Goal: Obtain resource: Obtain resource

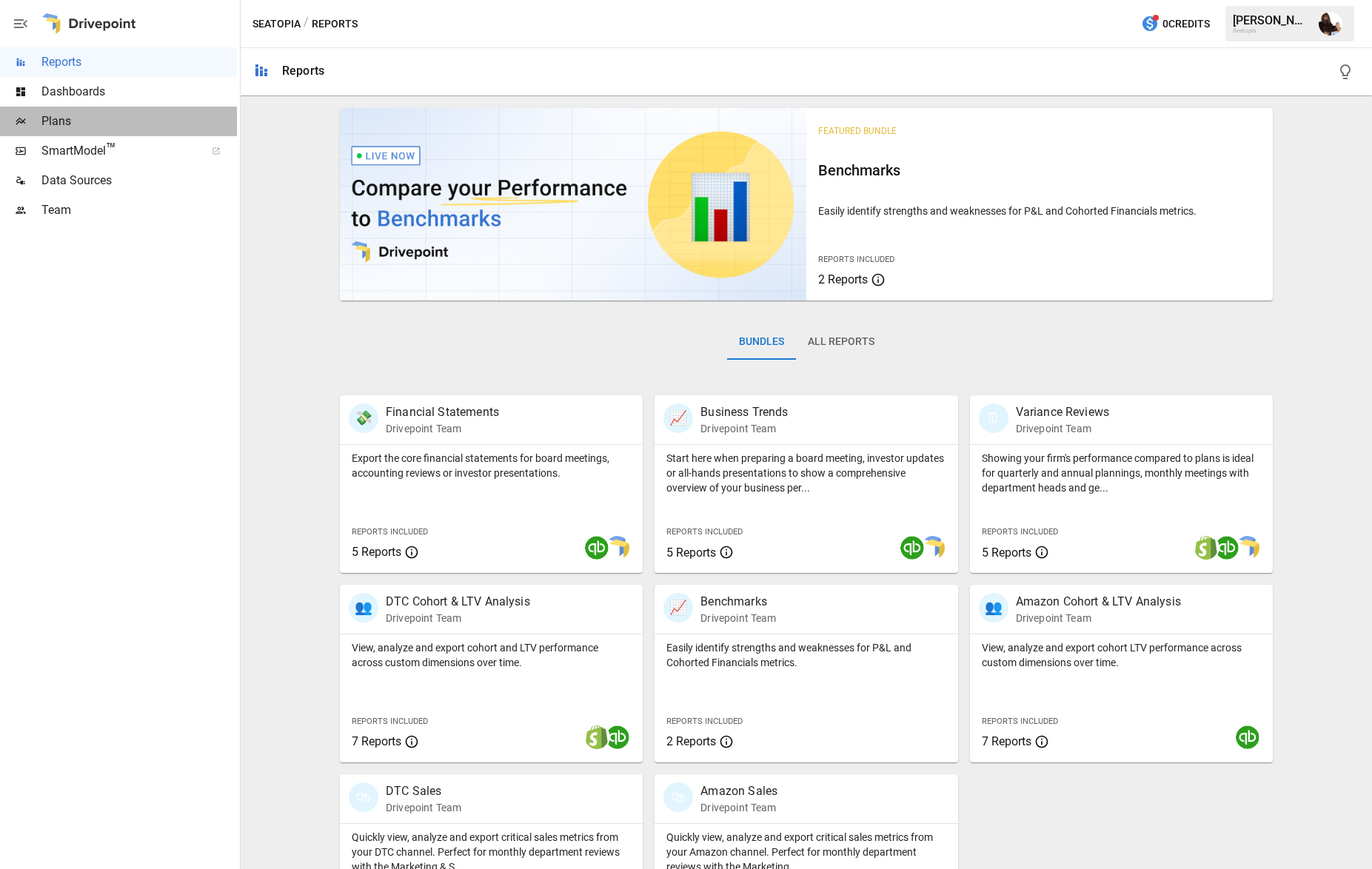
click at [66, 113] on span "Plans" at bounding box center [139, 121] width 195 height 17
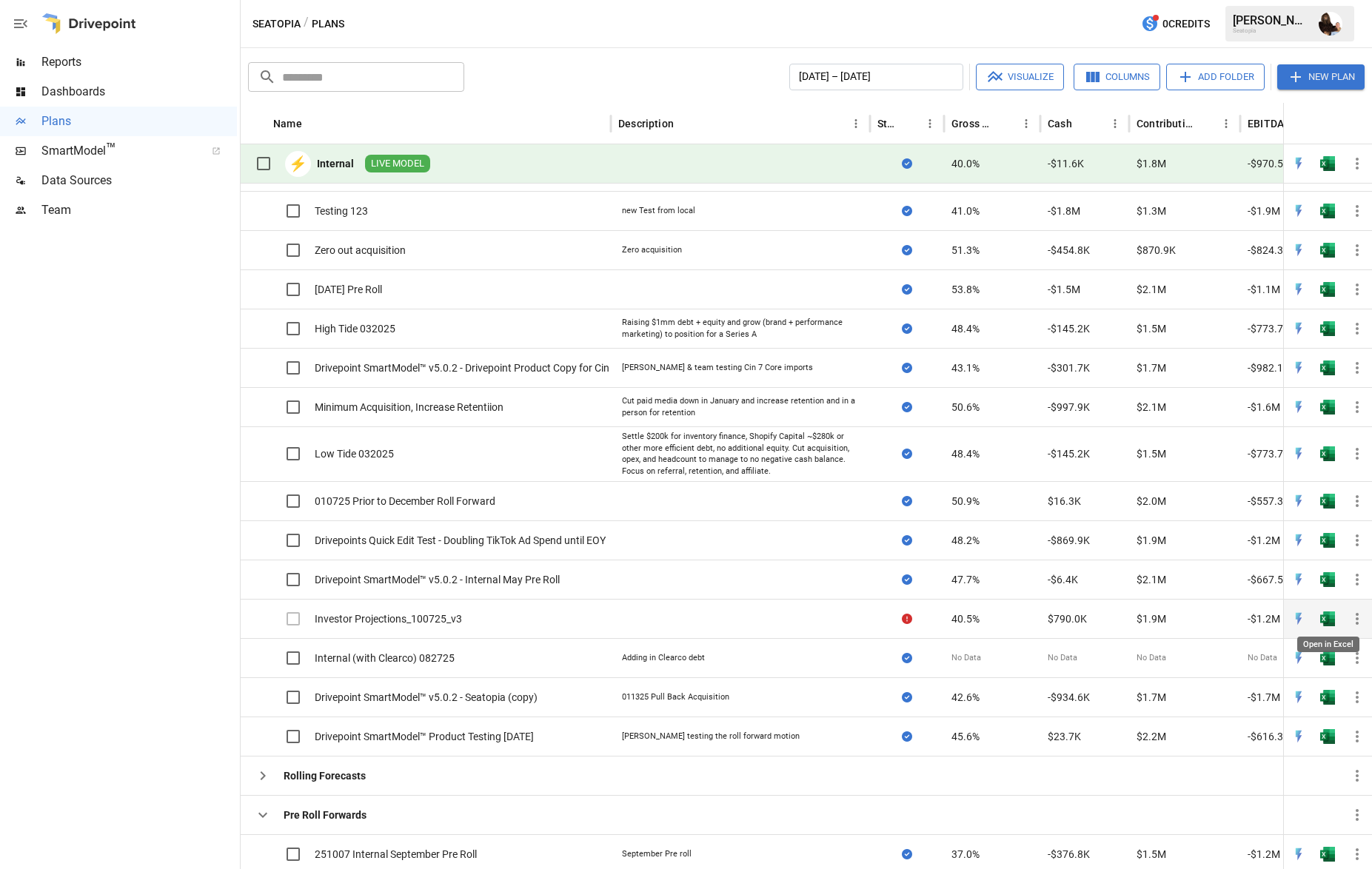
click at [1330, 618] on img "Open in Excel" at bounding box center [1327, 619] width 15 height 15
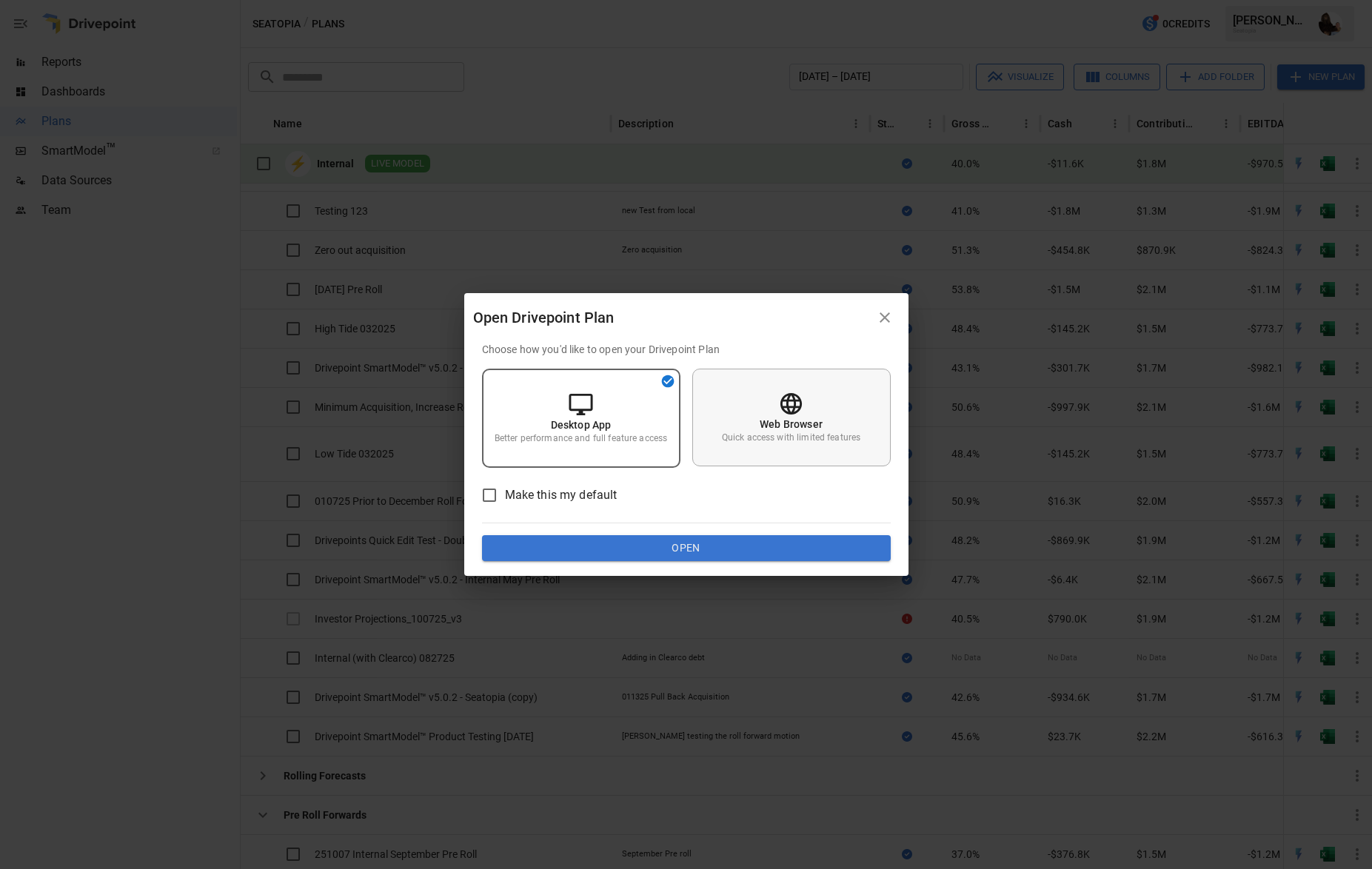
click at [786, 398] on icon at bounding box center [790, 404] width 26 height 26
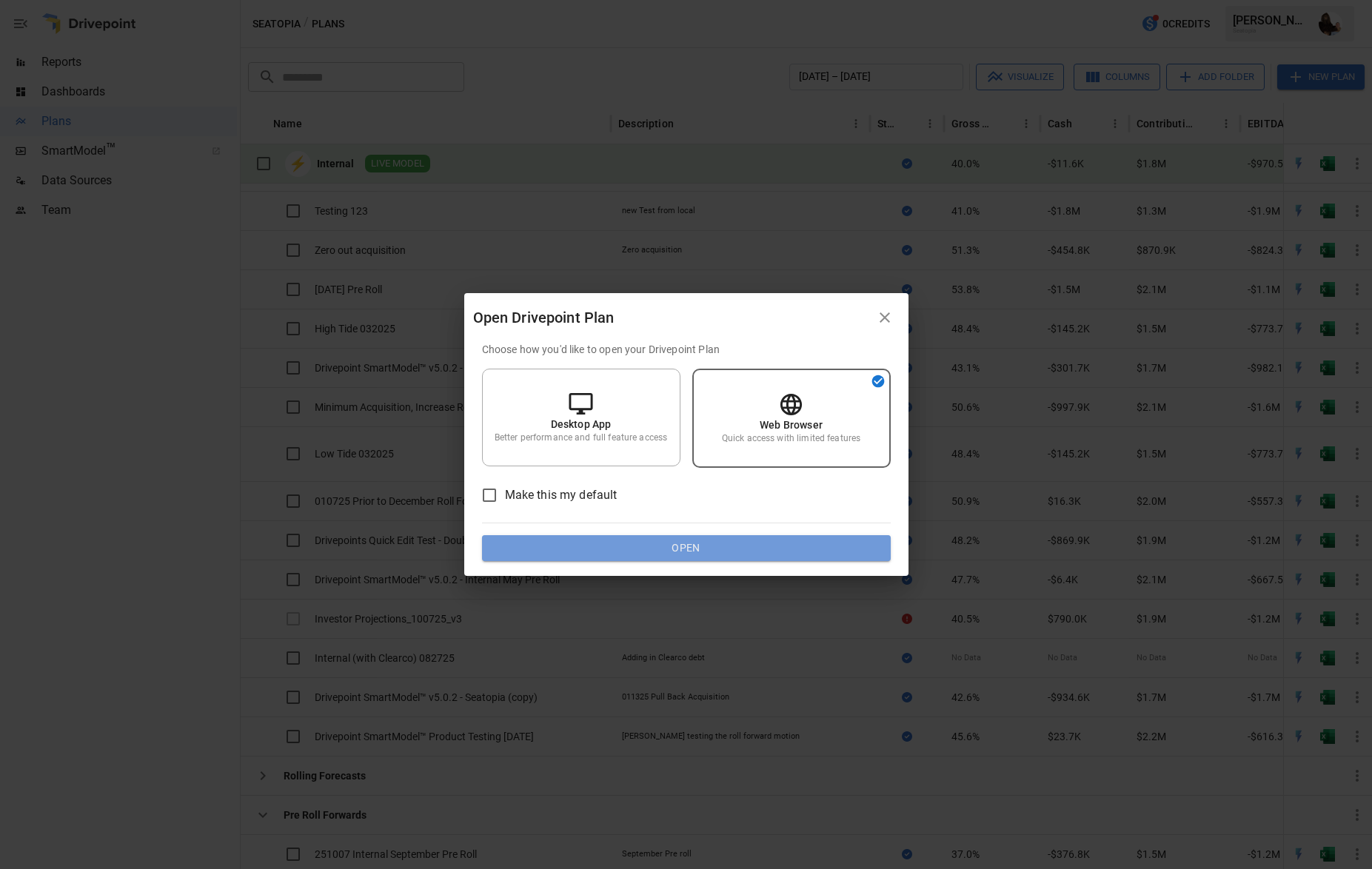
click at [721, 553] on button "Open" at bounding box center [686, 549] width 409 height 27
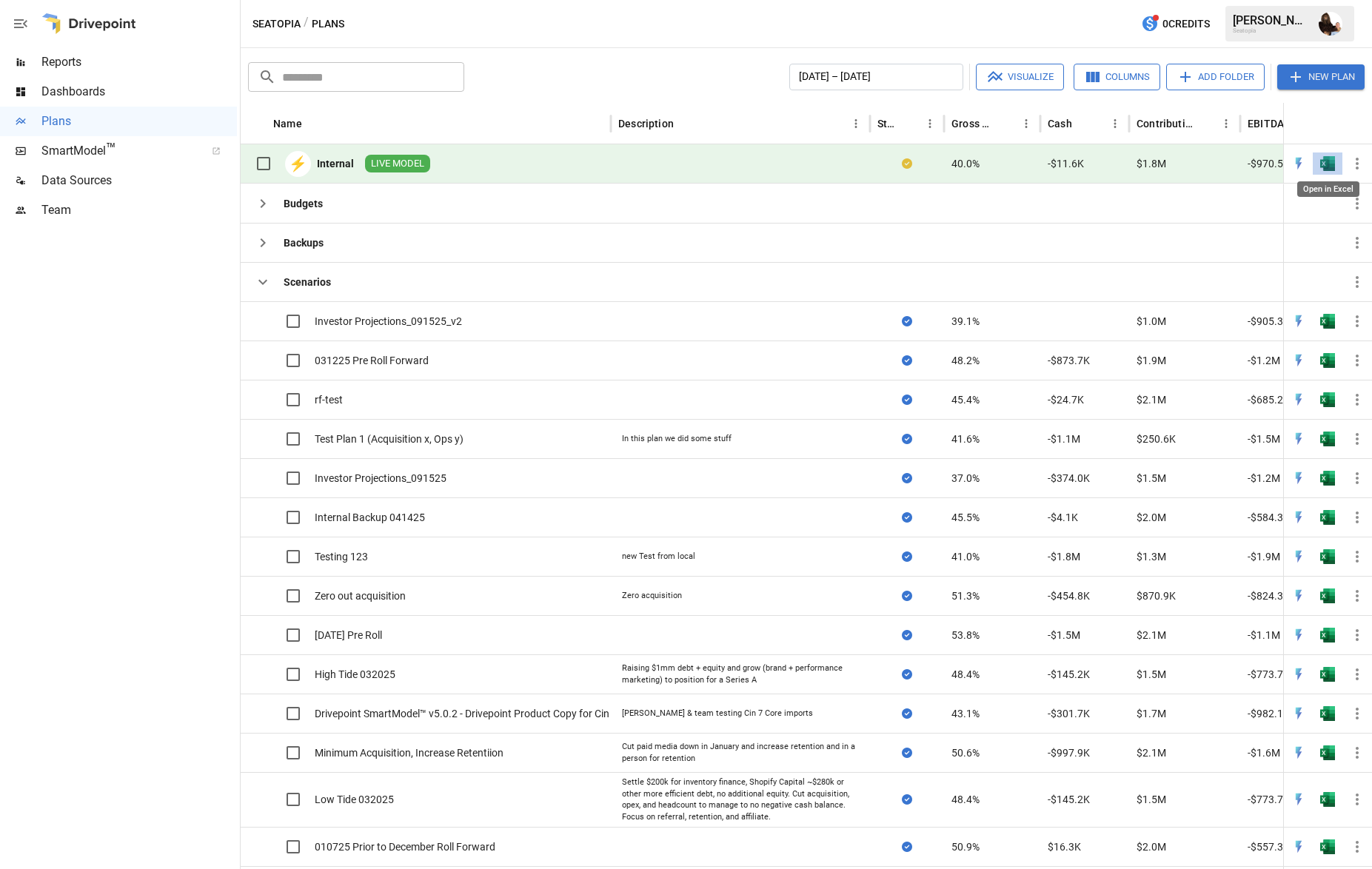
click at [1330, 165] on img "Open in Excel" at bounding box center [1327, 164] width 15 height 15
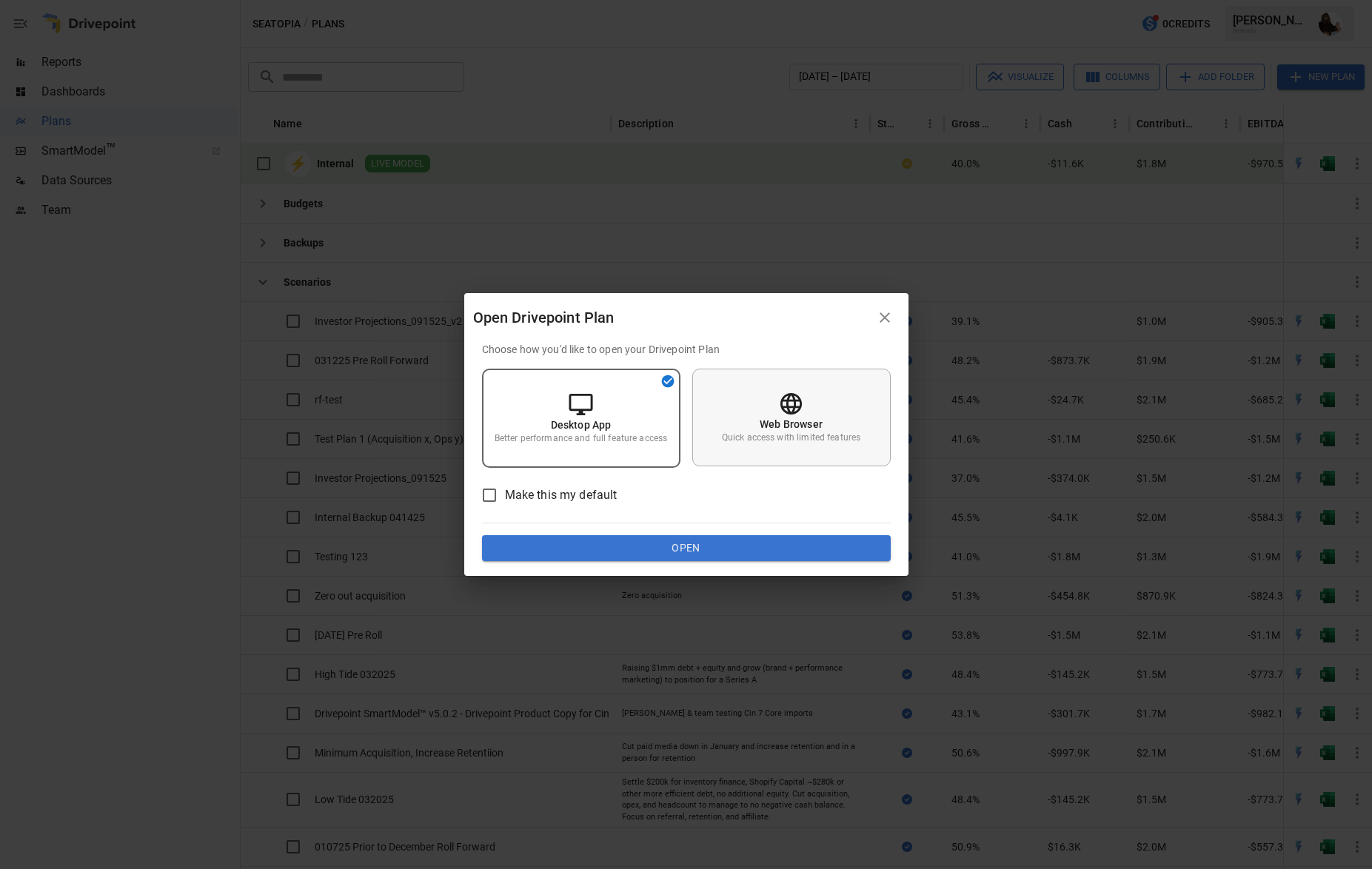
click at [803, 401] on icon at bounding box center [790, 404] width 26 height 26
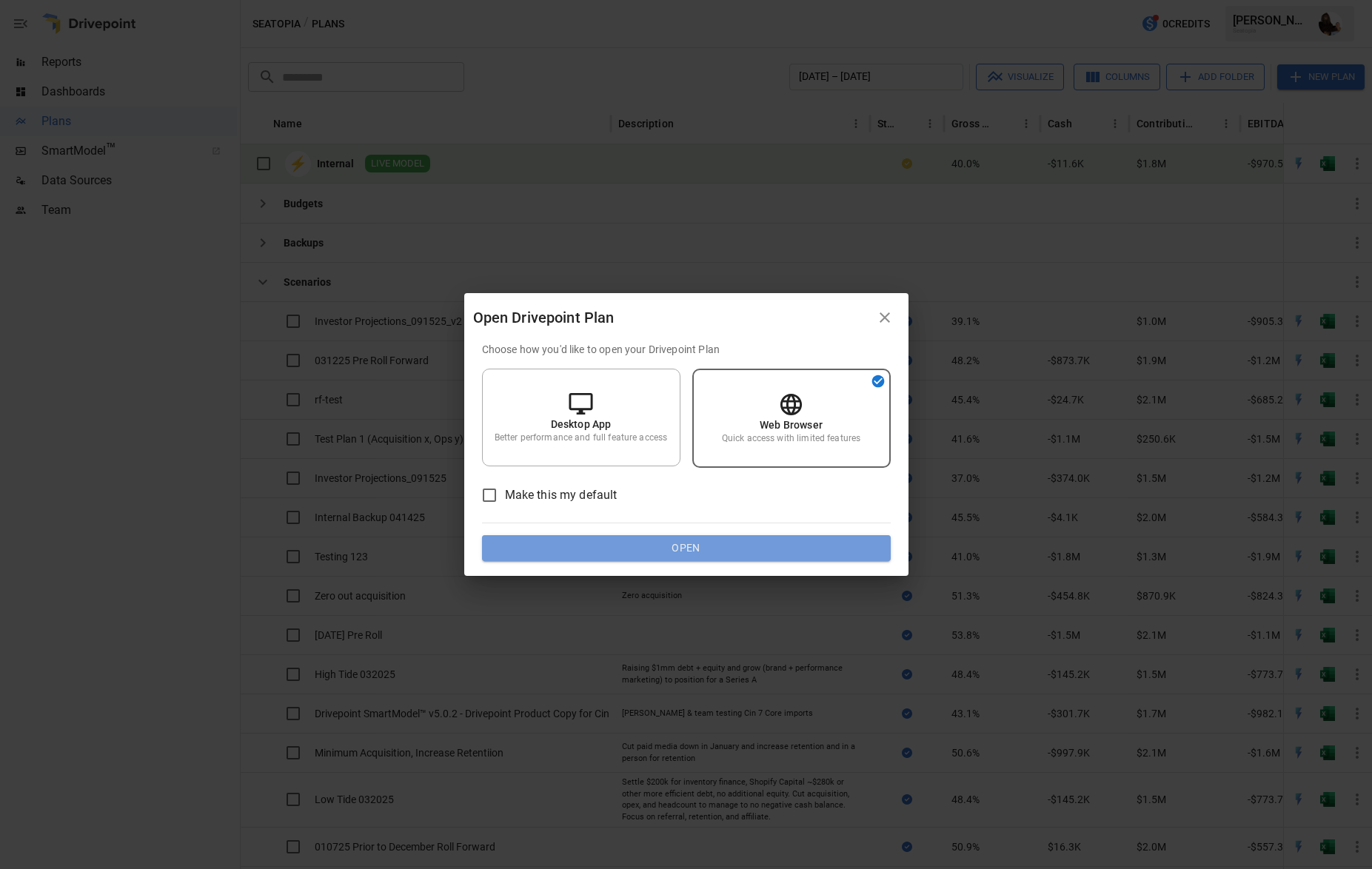
click at [770, 556] on button "Open" at bounding box center [686, 549] width 409 height 27
